Goal: Navigation & Orientation: Find specific page/section

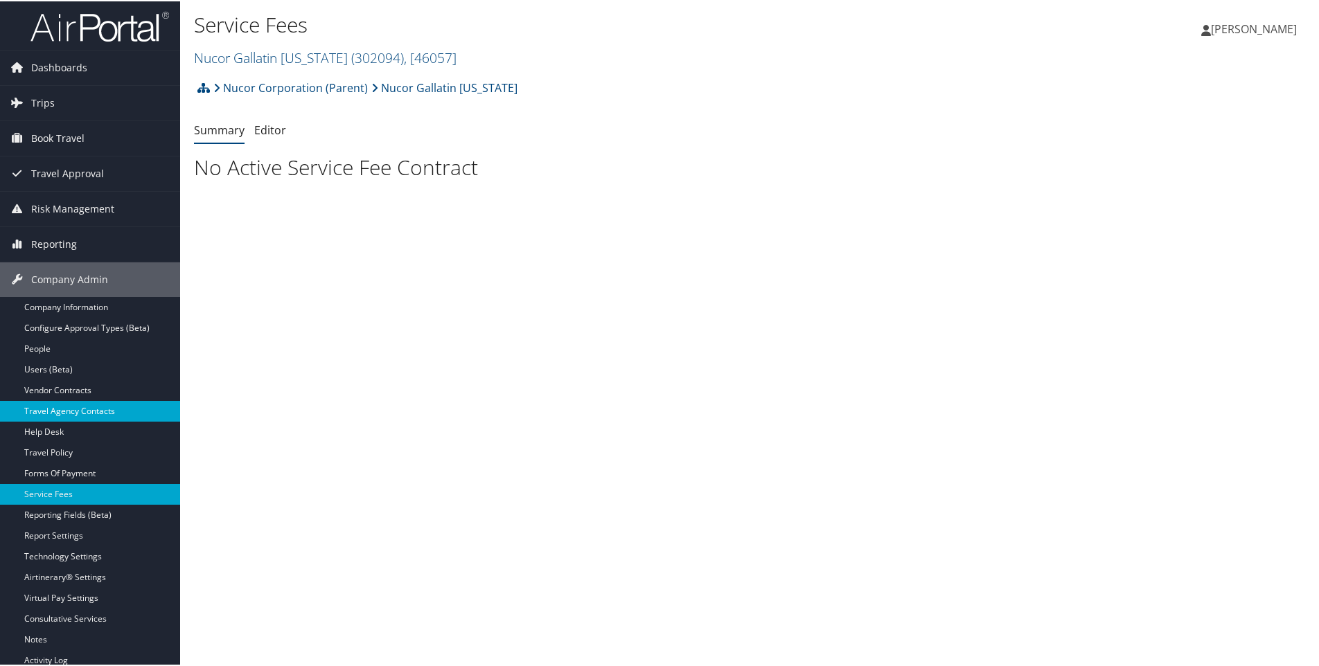
click at [51, 407] on link "Travel Agency Contacts" at bounding box center [90, 410] width 180 height 21
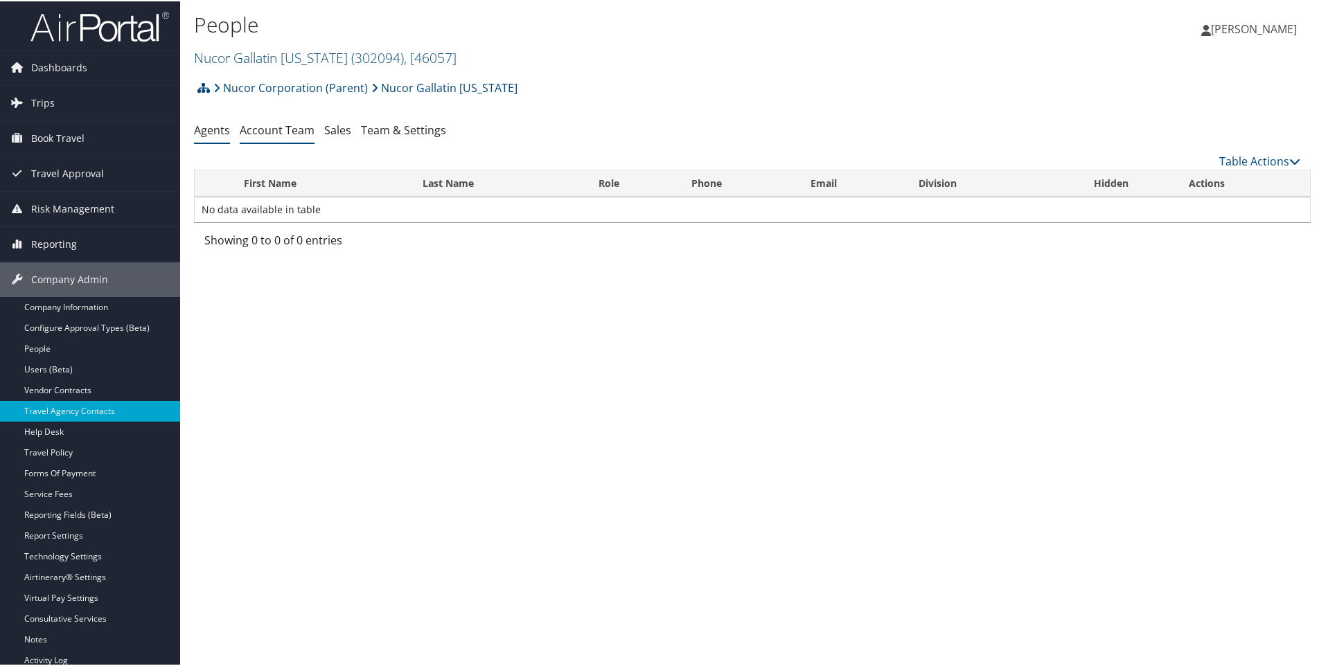
click at [267, 130] on link "Account Team" at bounding box center [277, 128] width 75 height 15
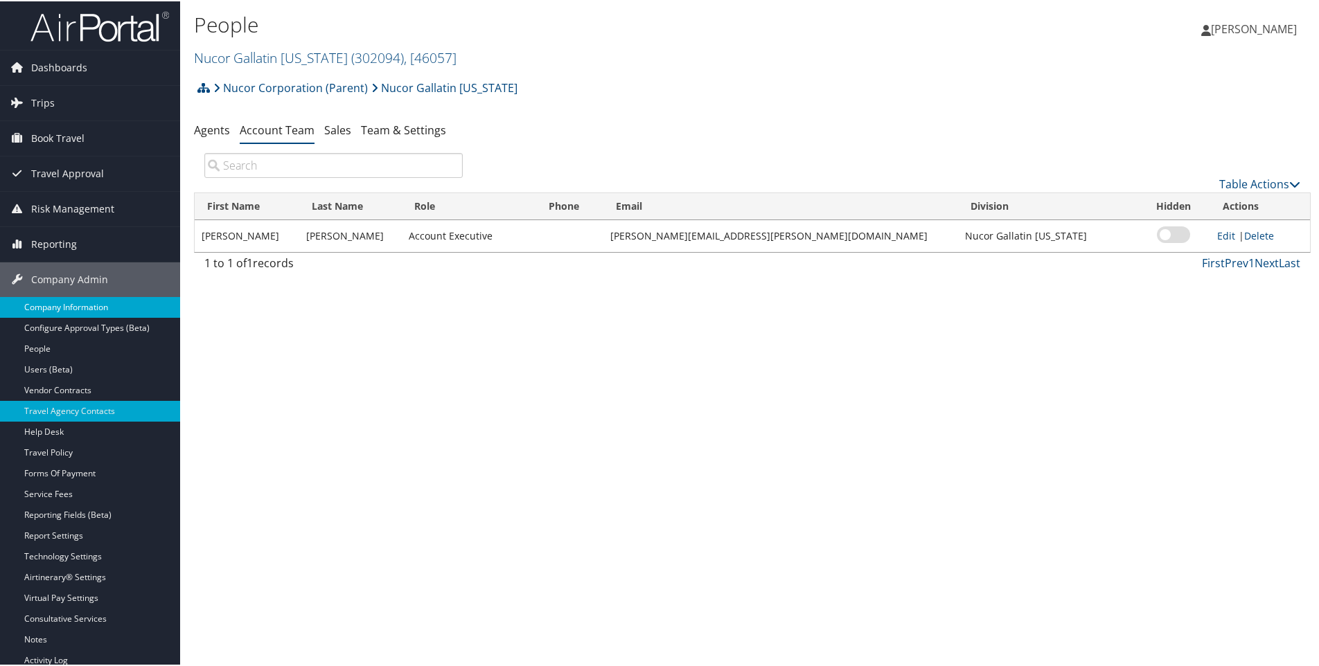
click at [89, 305] on link "Company Information" at bounding box center [90, 306] width 180 height 21
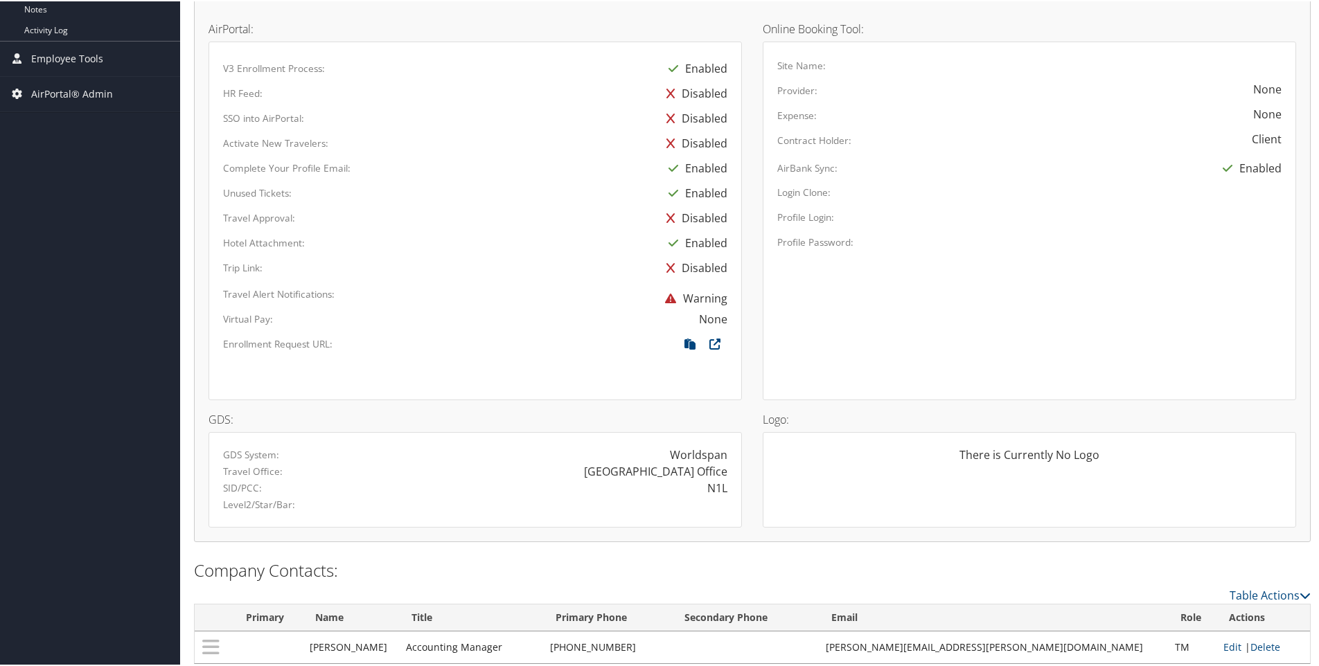
scroll to position [653, 0]
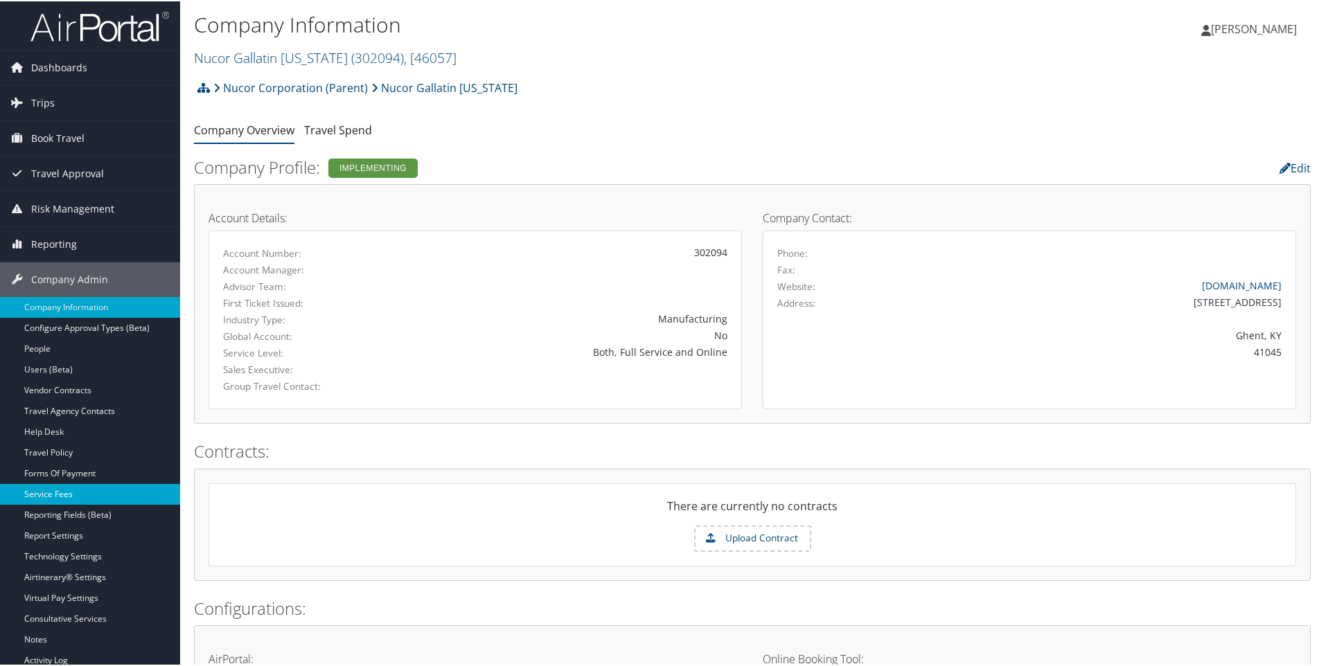
click at [86, 490] on link "Service Fees" at bounding box center [90, 493] width 180 height 21
